Goal: Task Accomplishment & Management: Use online tool/utility

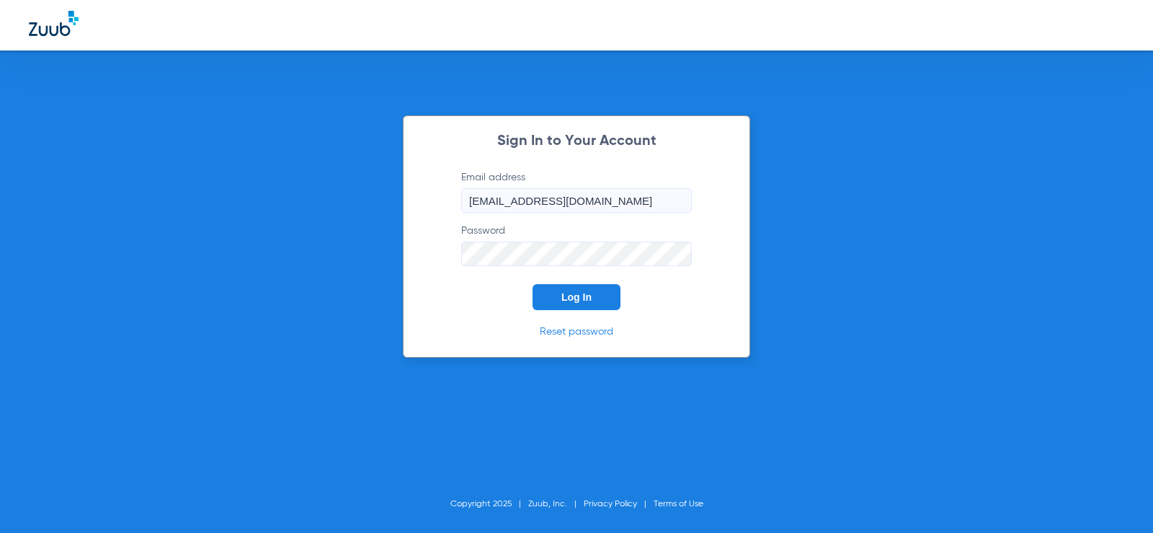
click at [561, 309] on button "Log In" at bounding box center [577, 297] width 88 height 26
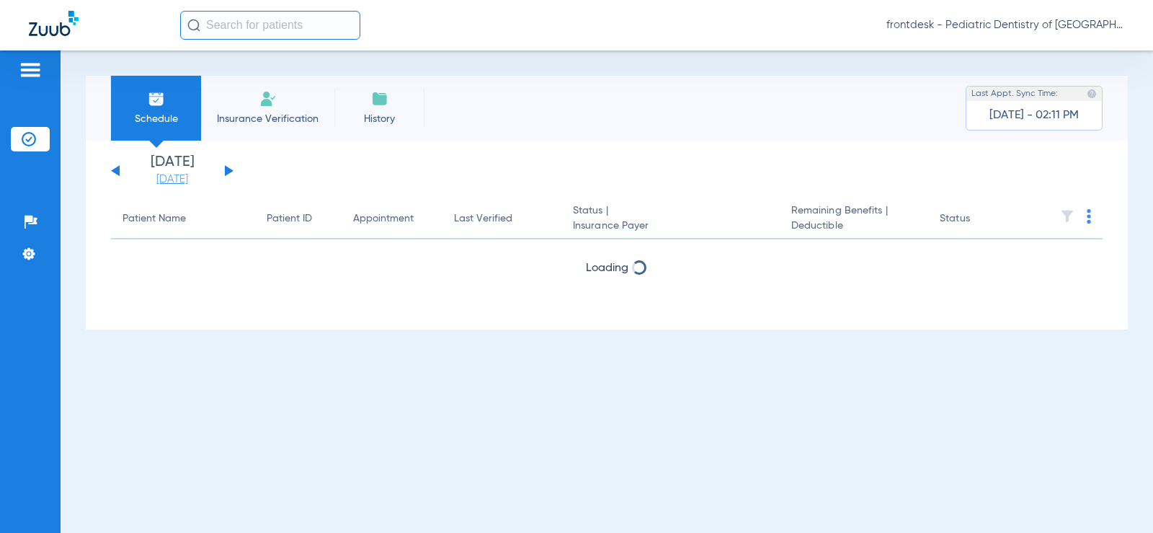
click at [187, 184] on link "[DATE]" at bounding box center [172, 179] width 86 height 14
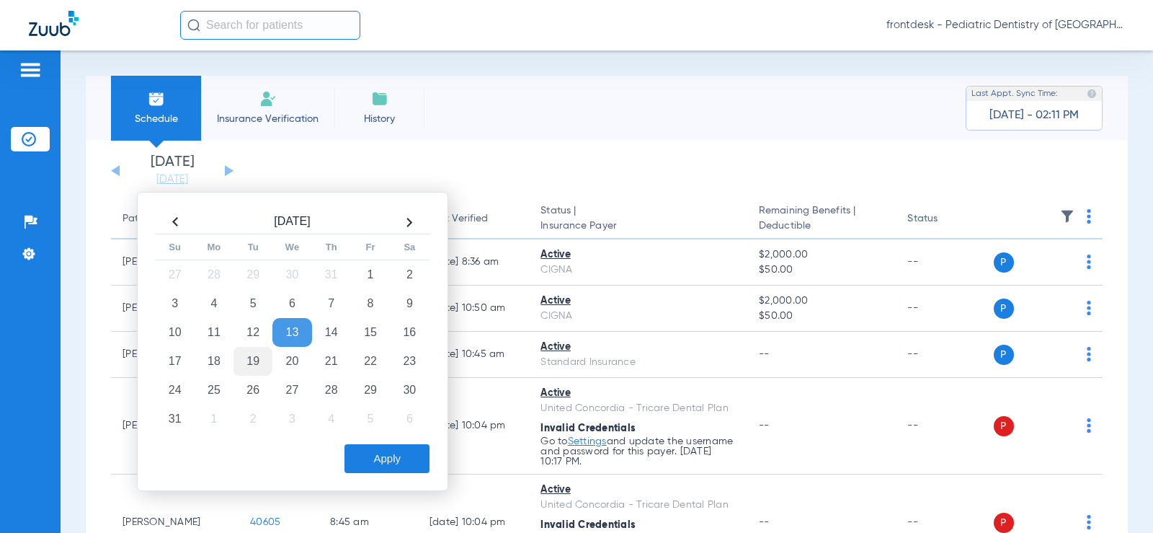
click at [249, 365] on td "19" at bounding box center [253, 361] width 39 height 29
click at [393, 461] on button "Apply" at bounding box center [386, 458] width 85 height 29
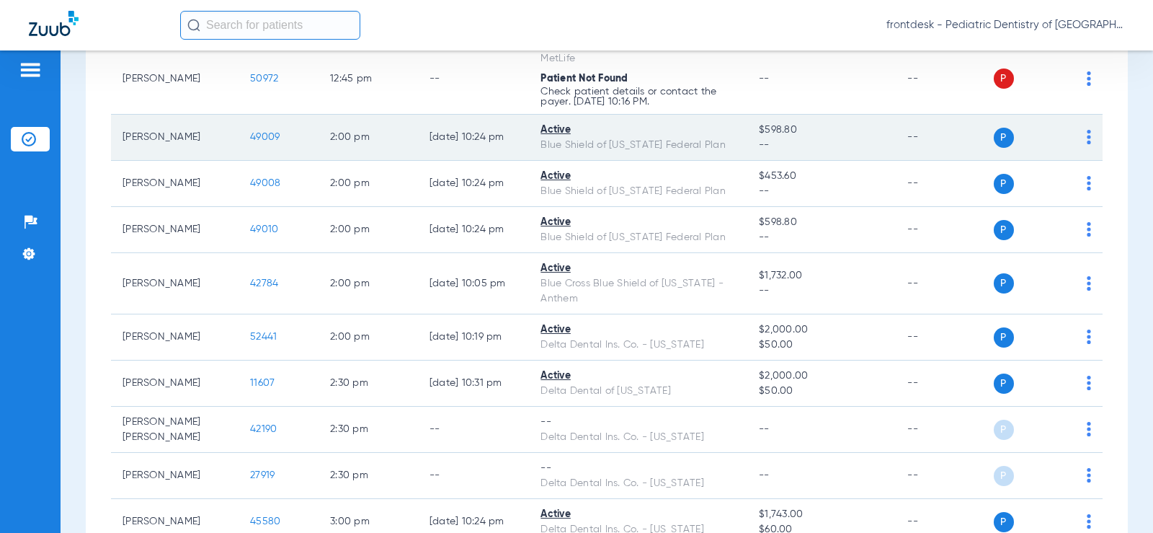
scroll to position [1658, 0]
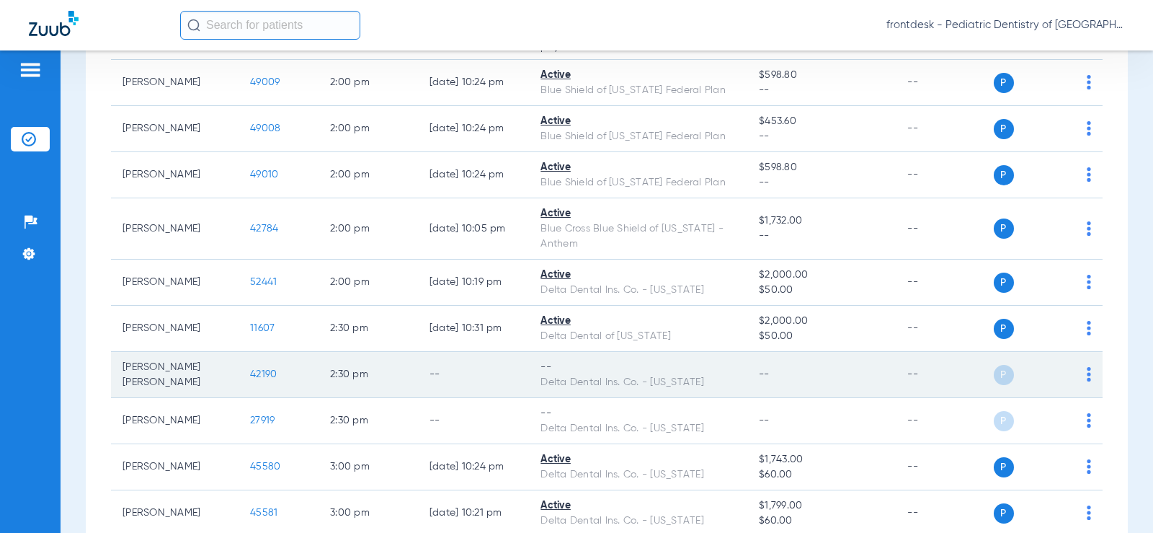
click at [1080, 385] on td "P S" at bounding box center [1049, 375] width 110 height 46
click at [1087, 381] on img at bounding box center [1089, 374] width 4 height 14
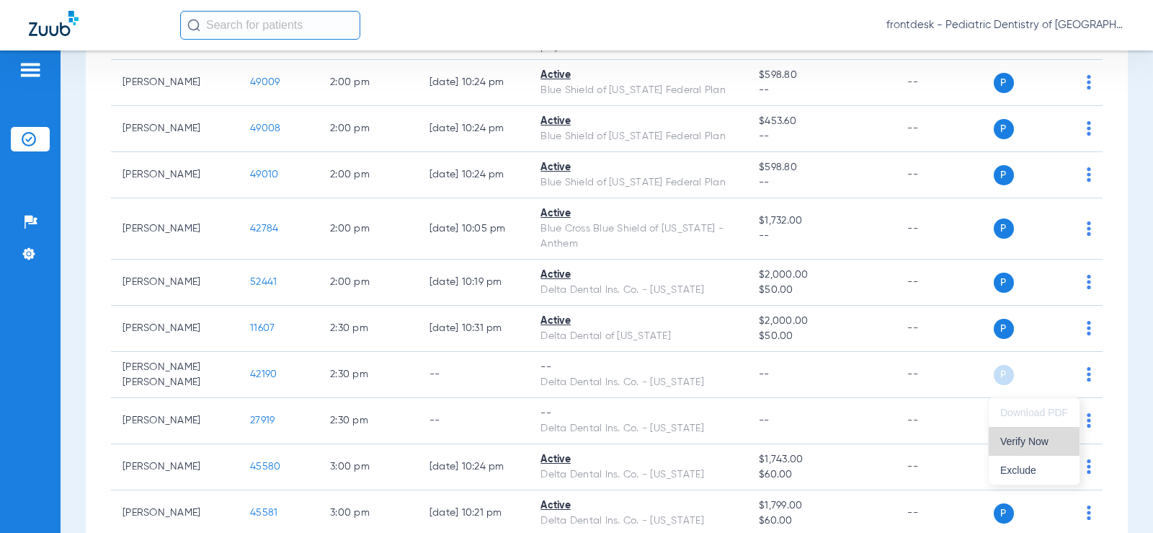
click at [1043, 437] on span "Verify Now" at bounding box center [1034, 441] width 68 height 10
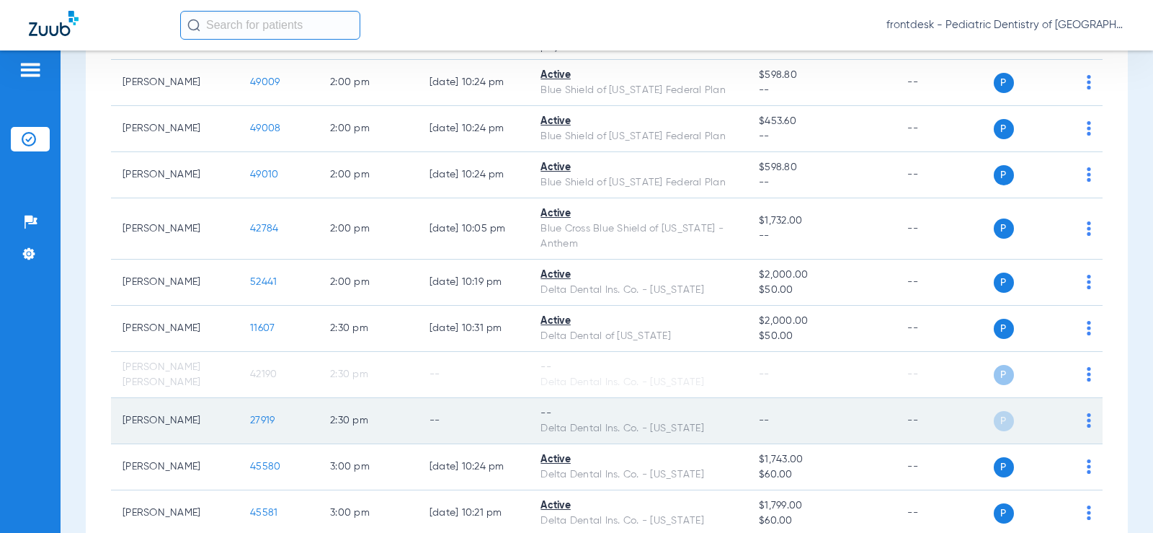
click at [1087, 427] on img at bounding box center [1089, 420] width 4 height 14
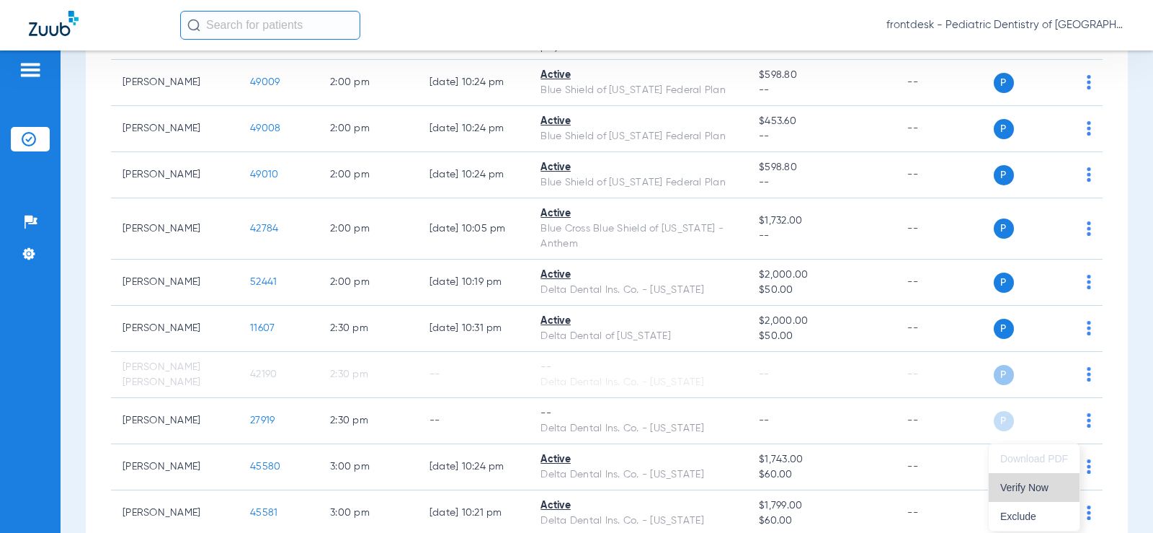
click at [1035, 482] on span "Verify Now" at bounding box center [1034, 487] width 68 height 10
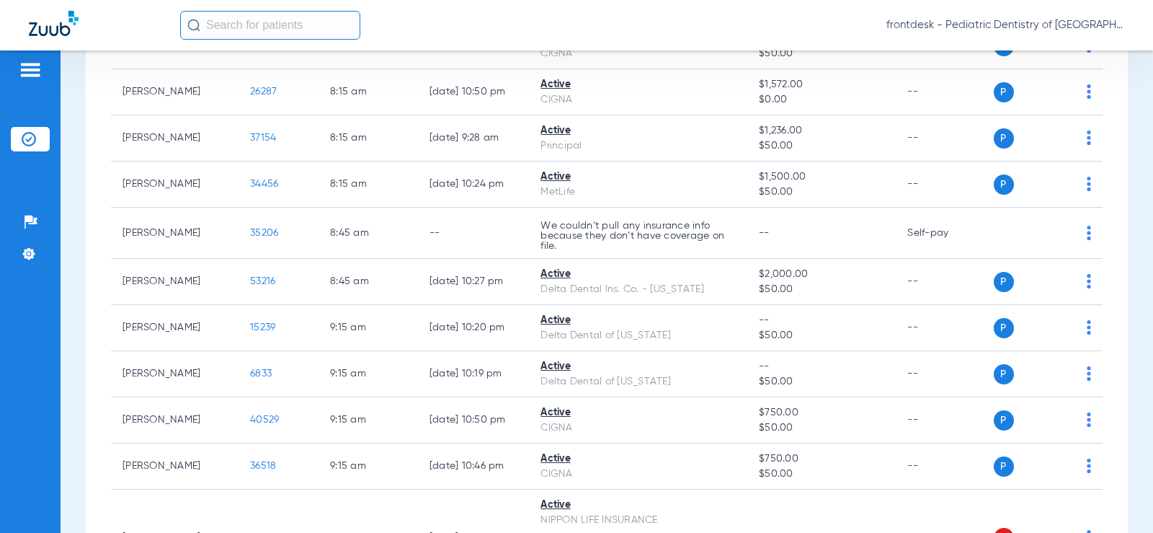
scroll to position [0, 0]
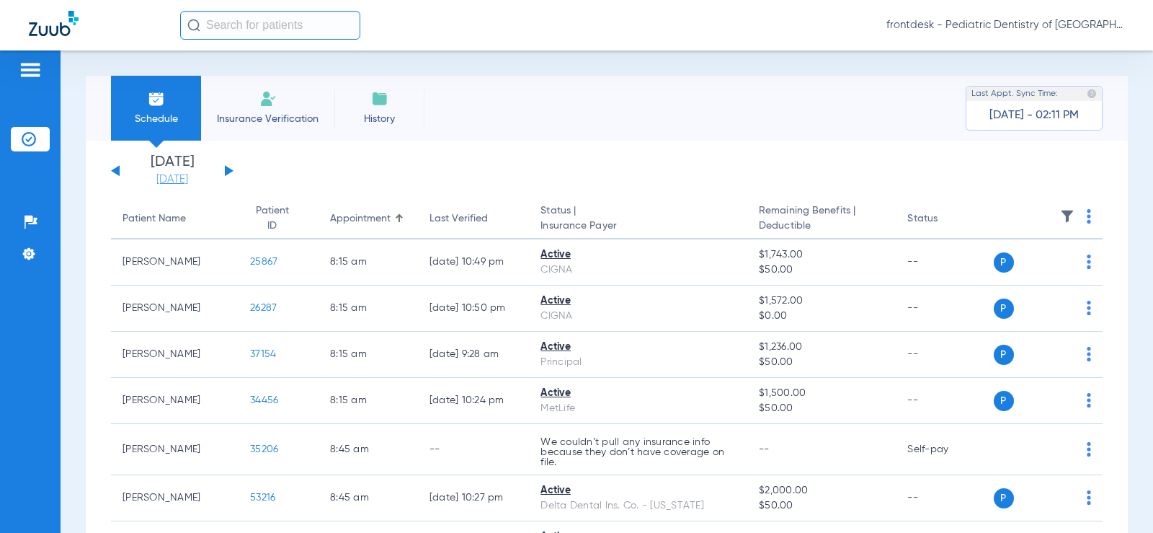
click at [166, 182] on link "[DATE]" at bounding box center [172, 179] width 86 height 14
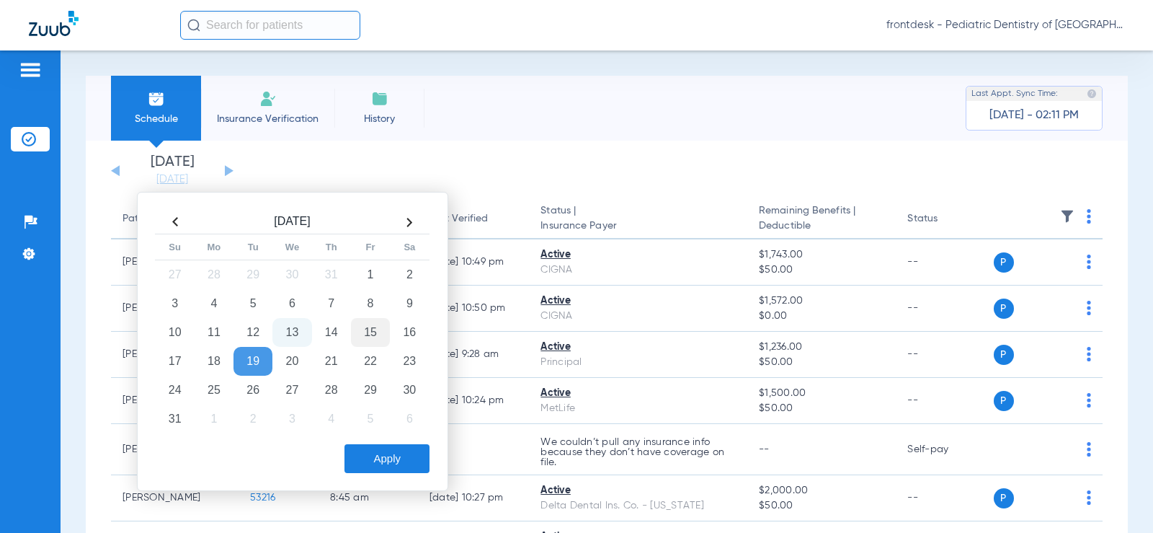
click at [378, 334] on td "15" at bounding box center [370, 332] width 39 height 29
click at [400, 452] on button "Apply" at bounding box center [386, 458] width 85 height 29
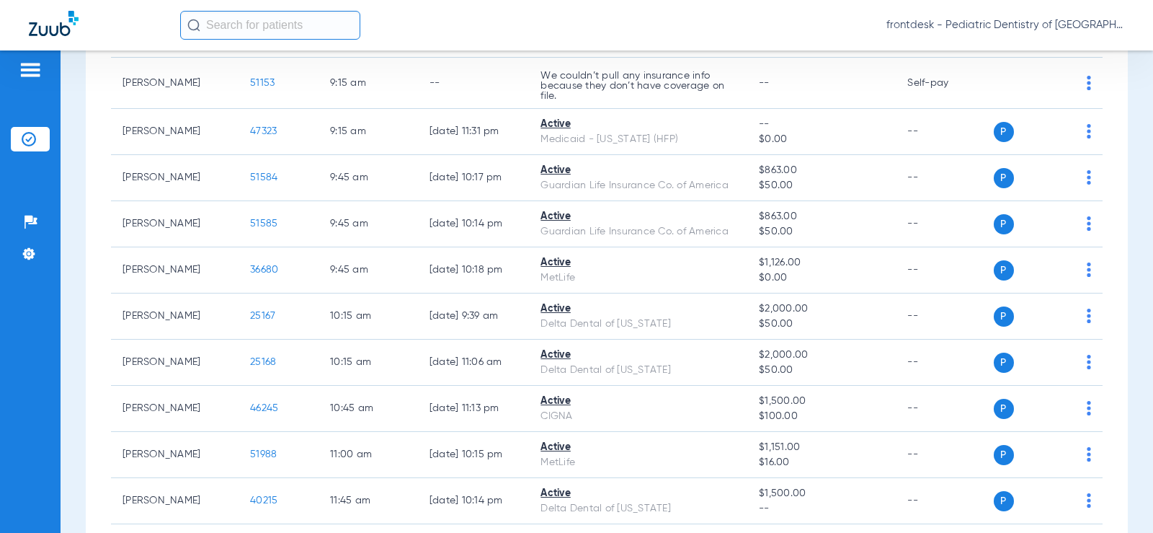
scroll to position [577, 0]
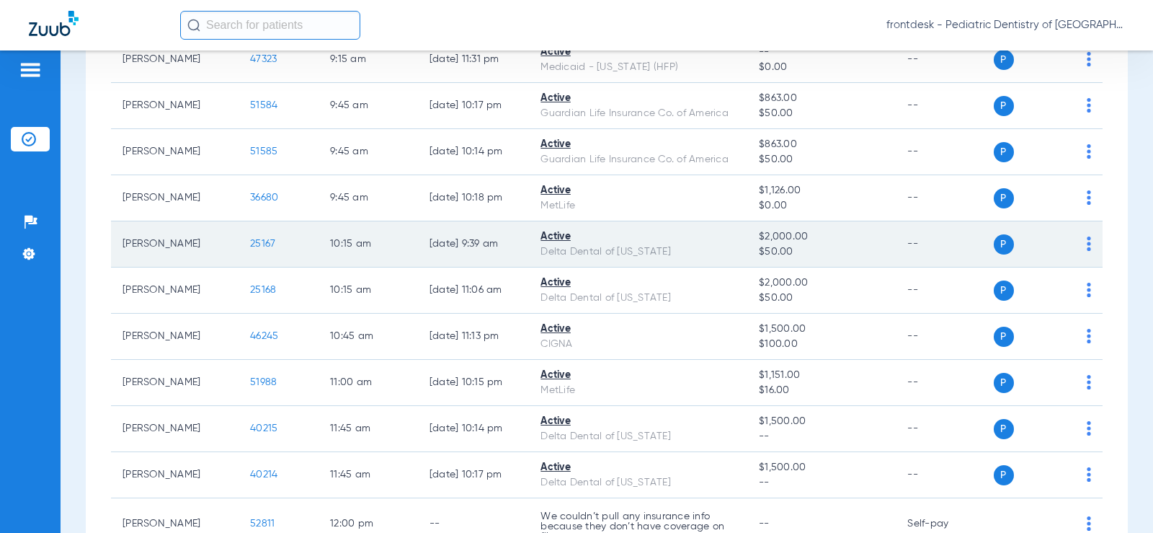
click at [250, 241] on span "25167" at bounding box center [262, 244] width 25 height 10
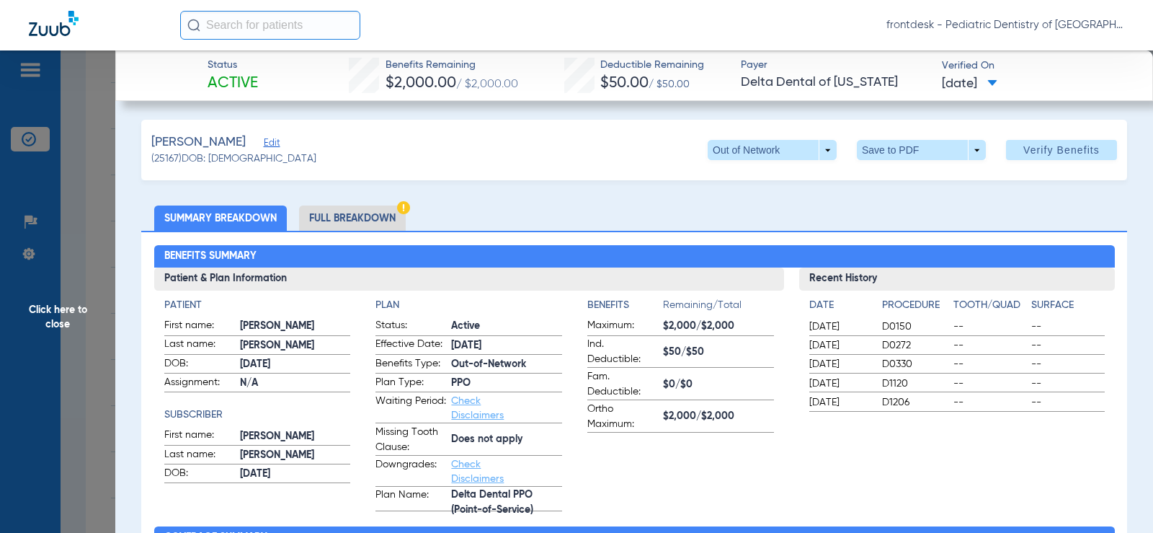
scroll to position [0, 0]
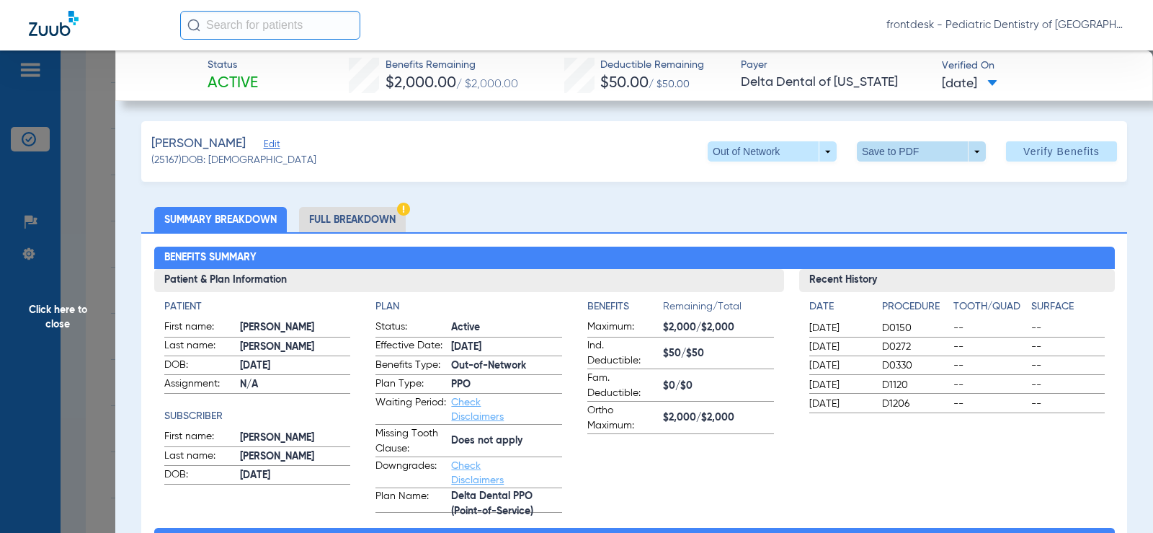
click at [916, 151] on span at bounding box center [921, 151] width 35 height 35
click at [743, 239] on div at bounding box center [576, 266] width 1153 height 533
click at [906, 150] on span at bounding box center [921, 151] width 35 height 35
click at [905, 179] on span "Save to PDF" at bounding box center [915, 180] width 57 height 10
click at [54, 312] on span "Click here to close" at bounding box center [57, 316] width 115 height 533
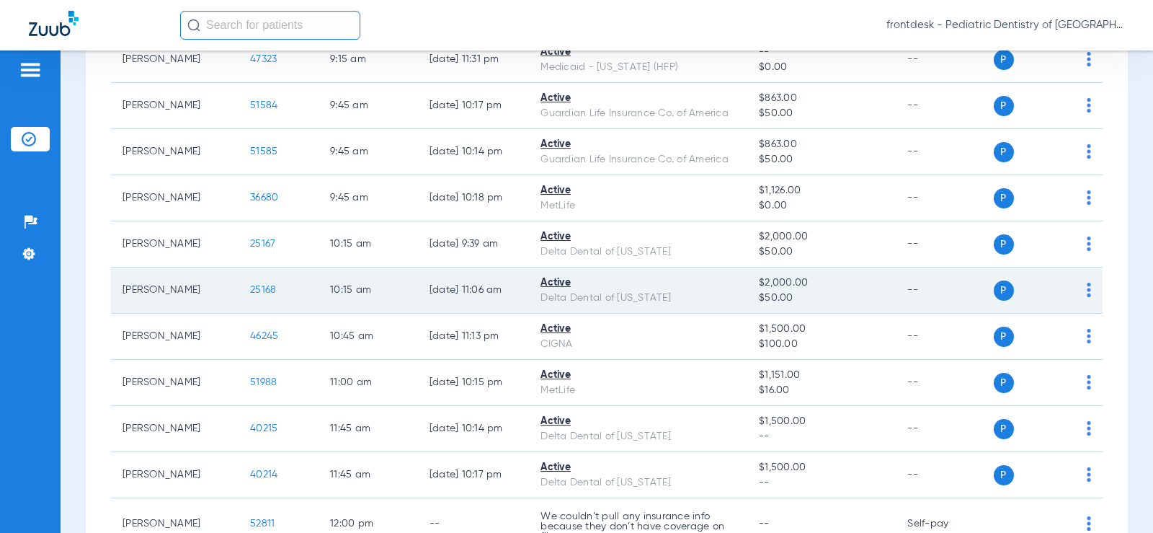
click at [250, 292] on span "25168" at bounding box center [263, 290] width 26 height 10
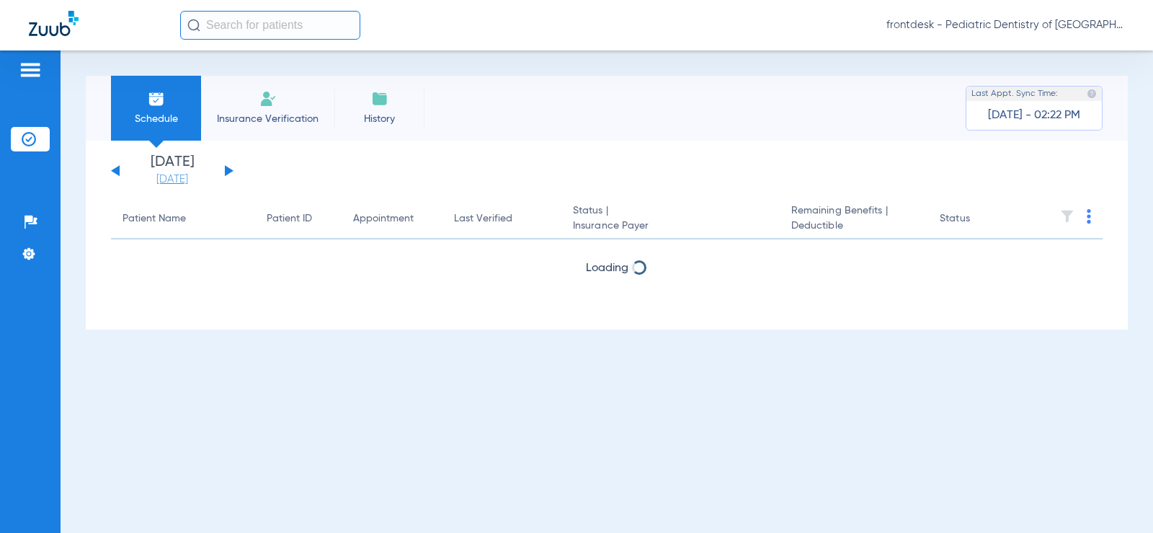
click at [179, 178] on link "[DATE]" at bounding box center [172, 179] width 86 height 14
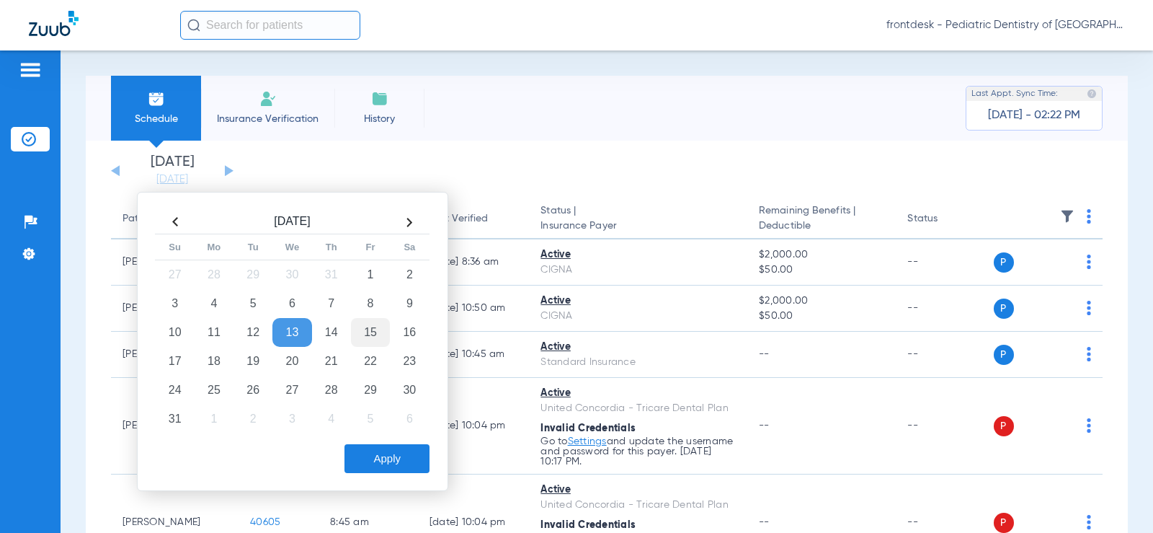
click at [365, 325] on td "15" at bounding box center [370, 332] width 39 height 29
click at [403, 480] on div "[DATE] Su Mo Tu We Th Fr Sa 27 28 29 30 31 1 2 3 4 5 6 7 8 9 10 11 12 13 14 15 …" at bounding box center [292, 341] width 311 height 299
click at [404, 458] on button "Apply" at bounding box center [386, 458] width 85 height 29
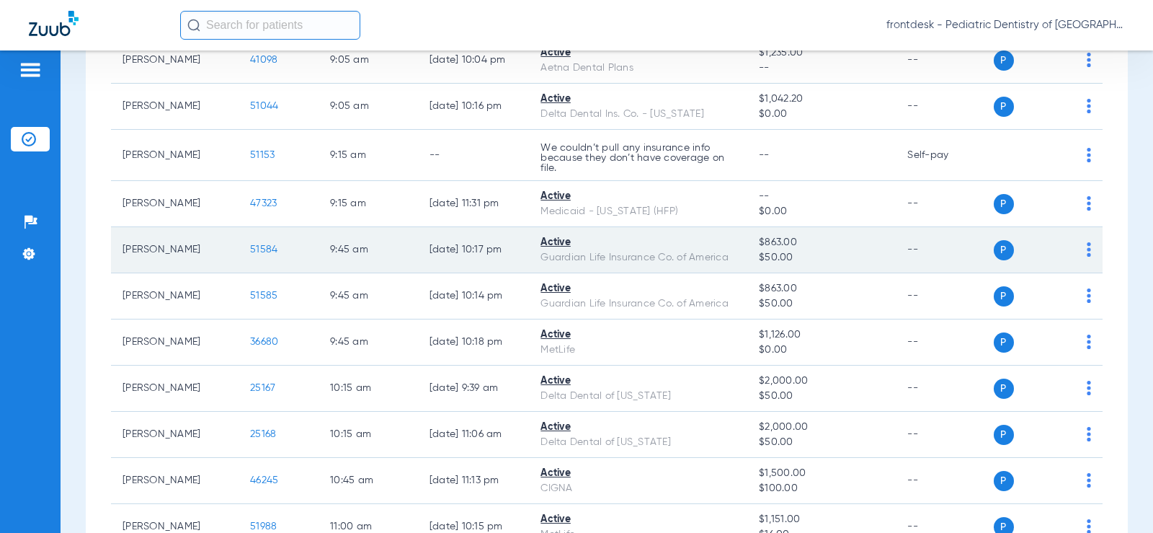
scroll to position [504, 0]
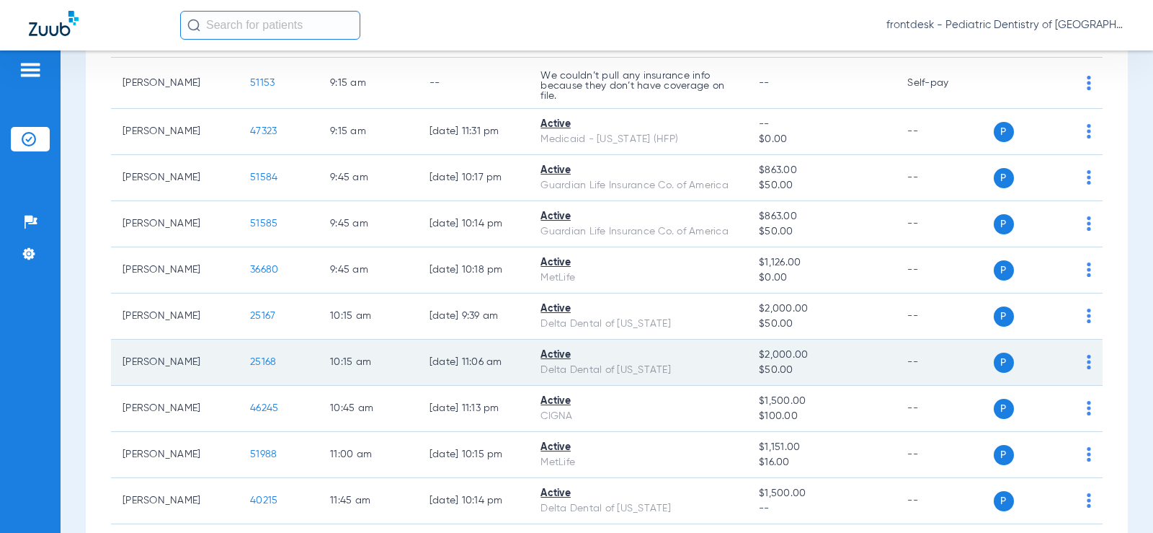
click at [1087, 363] on img at bounding box center [1089, 362] width 4 height 14
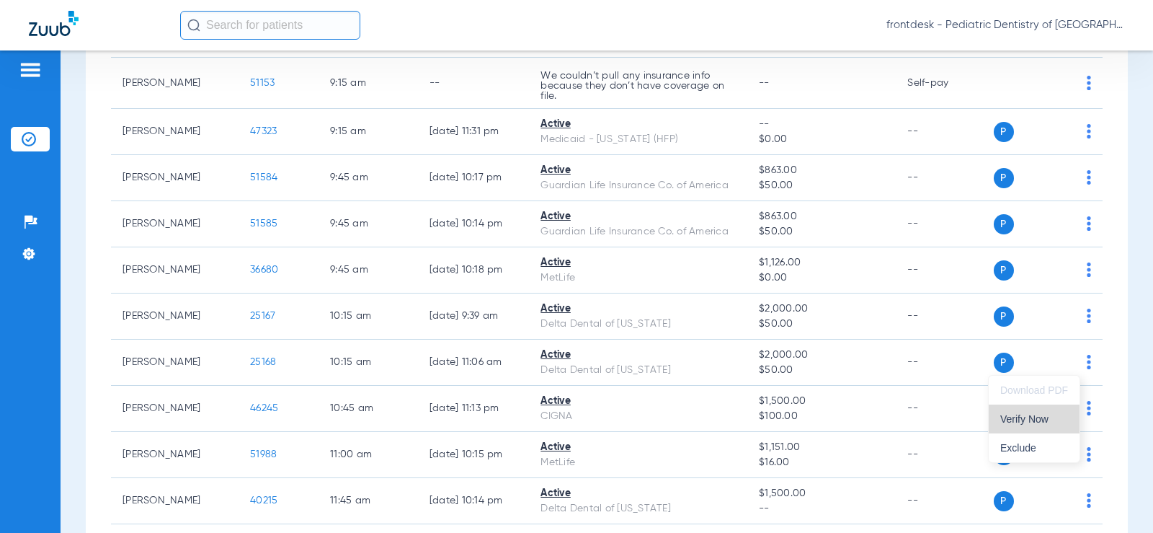
click at [1039, 420] on span "Verify Now" at bounding box center [1034, 419] width 68 height 10
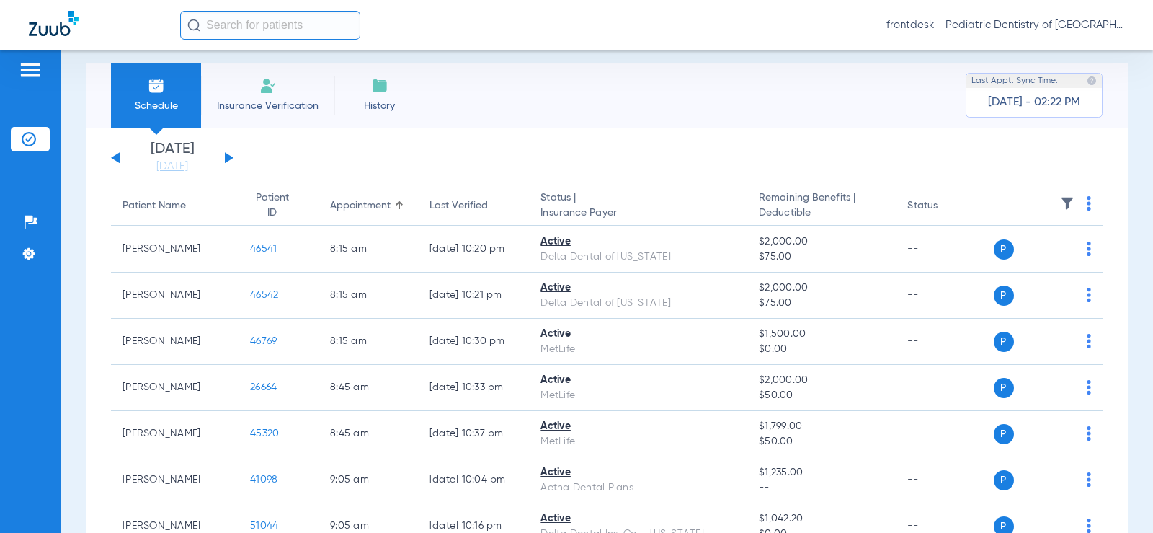
scroll to position [0, 0]
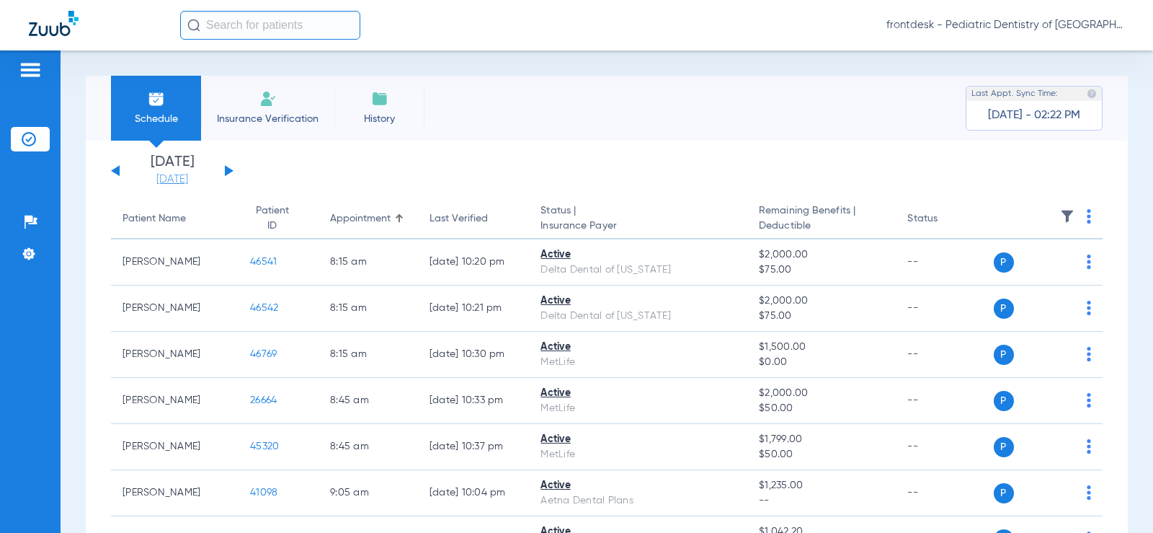
click at [167, 174] on link "[DATE]" at bounding box center [172, 179] width 86 height 14
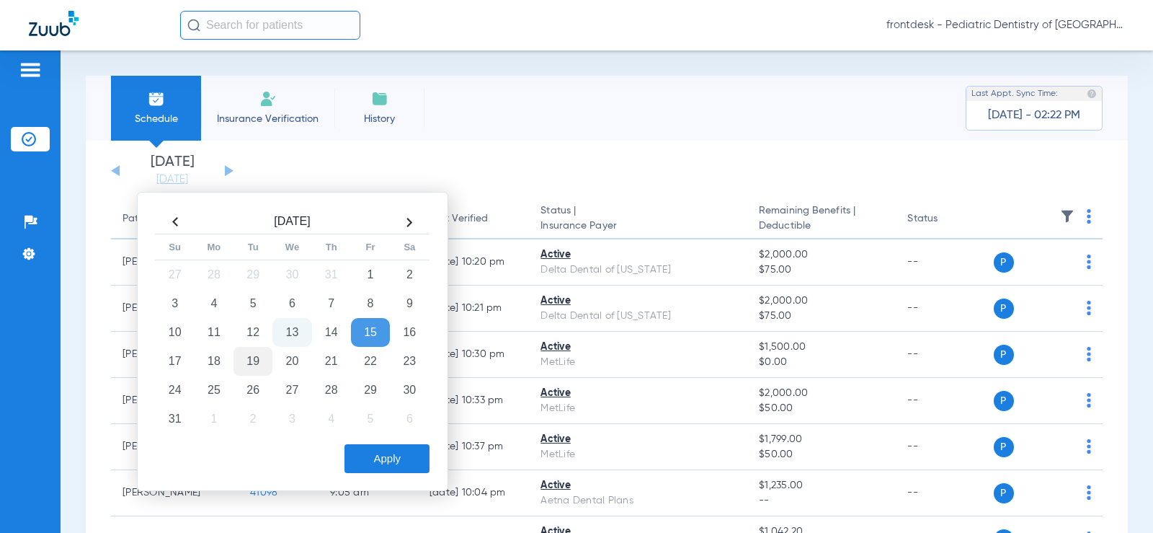
click at [251, 361] on td "19" at bounding box center [253, 361] width 39 height 29
click at [391, 461] on button "Apply" at bounding box center [386, 458] width 85 height 29
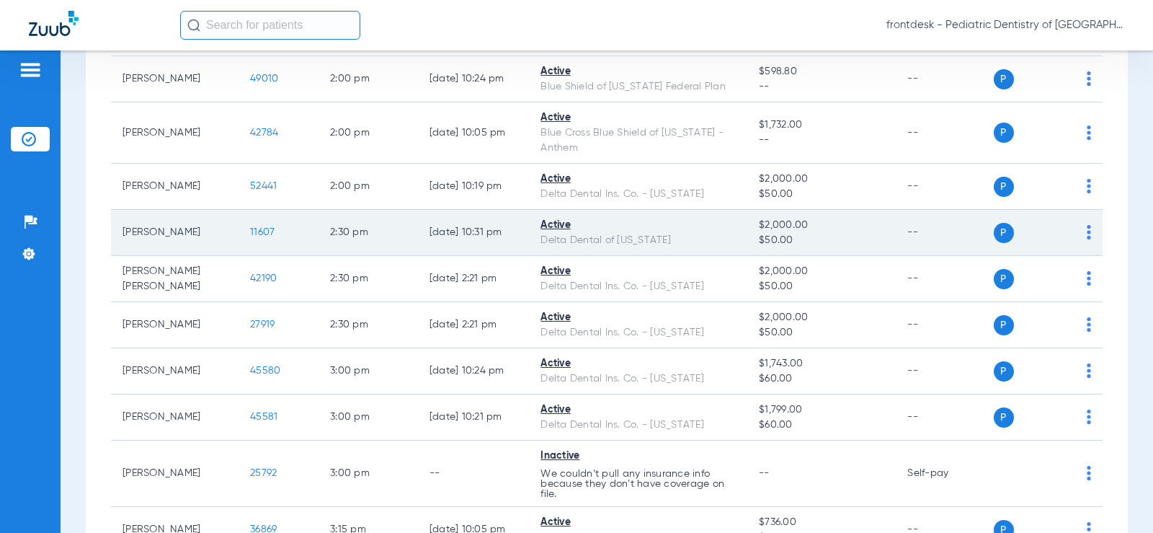
scroll to position [1779, 0]
